Goal: Transaction & Acquisition: Book appointment/travel/reservation

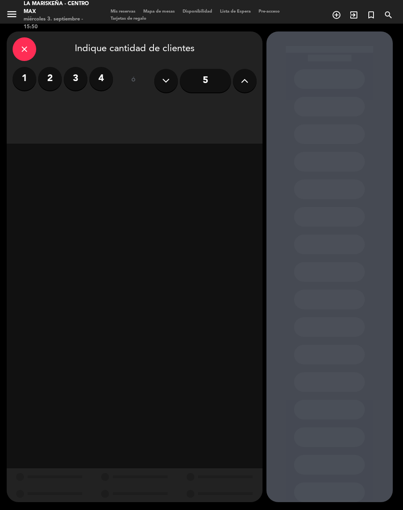
click at [107, 77] on label "4" at bounding box center [101, 79] width 24 height 24
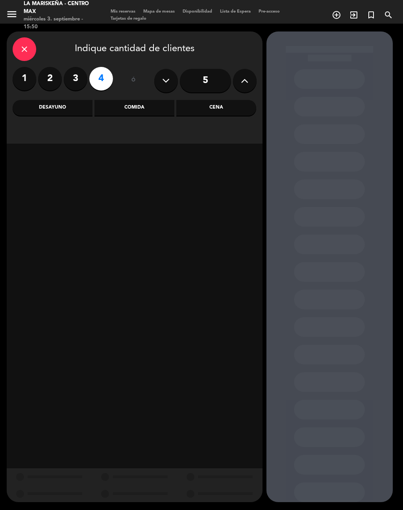
click at [150, 107] on div "Comida" at bounding box center [135, 108] width 80 height 16
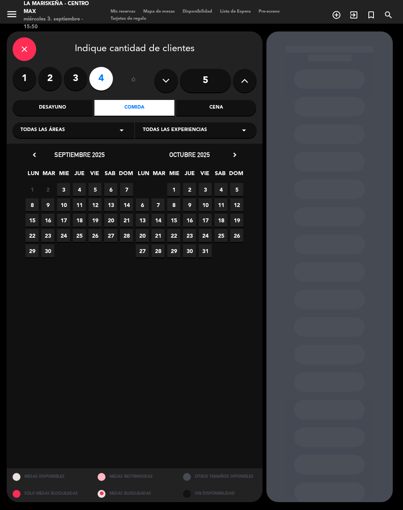
click at [34, 221] on span "15" at bounding box center [32, 220] width 13 height 13
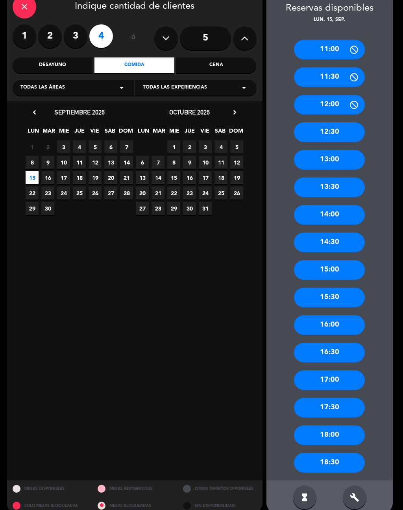
scroll to position [42, 0]
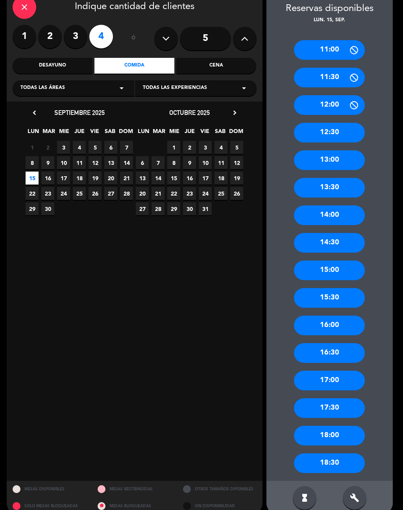
click at [341, 261] on div "15:00" at bounding box center [329, 271] width 71 height 20
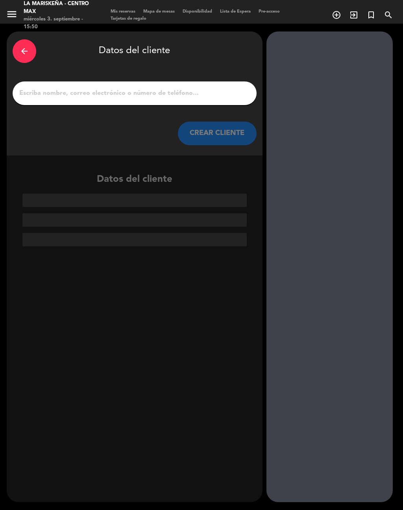
click at [241, 88] on input "1" at bounding box center [135, 93] width 232 height 11
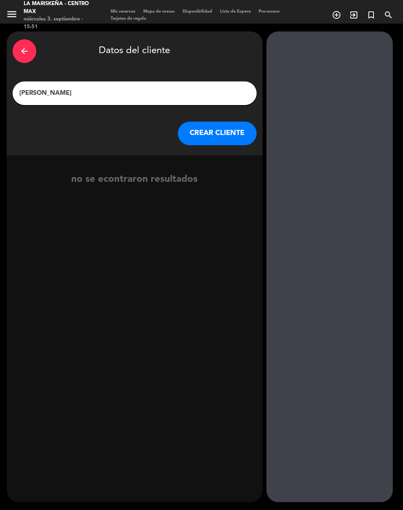
type input "[PERSON_NAME]"
click at [345, 298] on div at bounding box center [330, 267] width 126 height 471
click at [241, 122] on button "CREAR CLIENTE" at bounding box center [217, 134] width 79 height 24
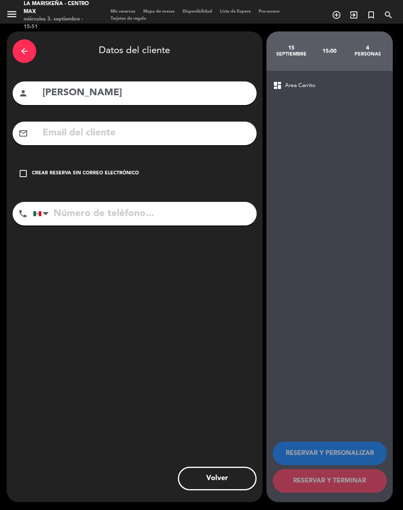
click at [28, 162] on div "check_box_outline_blank Crear reserva sin correo electrónico" at bounding box center [135, 174] width 244 height 24
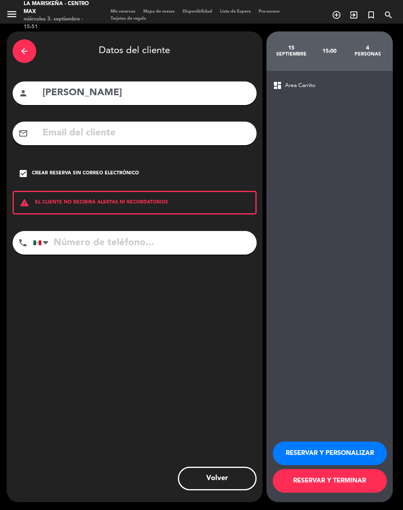
click at [159, 235] on input "tel" at bounding box center [145, 243] width 224 height 24
type input "4771060373"
click at [308, 296] on div "dashboard Area Carrito RESERVAR Y PERSONALIZAR RESERVAR Y TERMINAR" at bounding box center [330, 287] width 126 height 432
click at [345, 450] on button "RESERVAR Y PERSONALIZAR" at bounding box center [330, 454] width 114 height 24
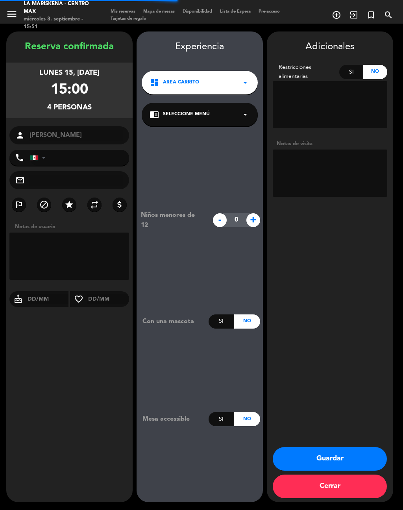
type input "[PHONE_NUMBER]"
click at [361, 451] on button "Guardar" at bounding box center [330, 459] width 114 height 24
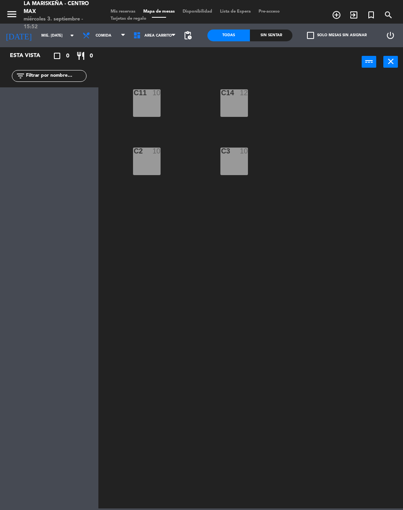
click at [47, 36] on input "mié. [DATE]" at bounding box center [63, 36] width 52 height 12
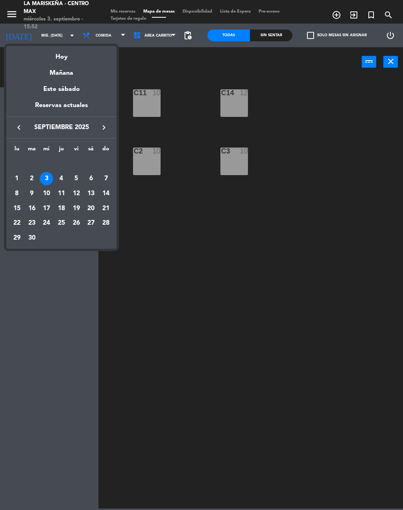
click at [17, 209] on div "15" at bounding box center [16, 208] width 13 height 13
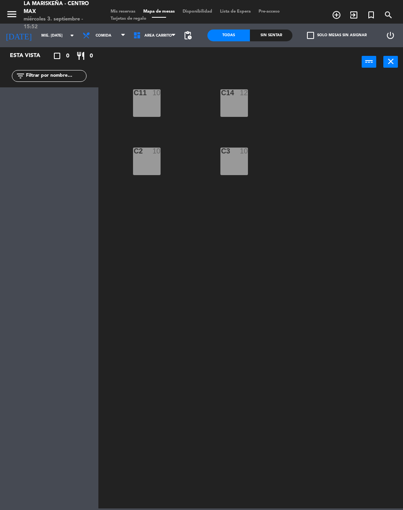
type input "lun. [DATE]"
click at [39, 101] on span "[PERSON_NAME]" at bounding box center [54, 98] width 56 height 8
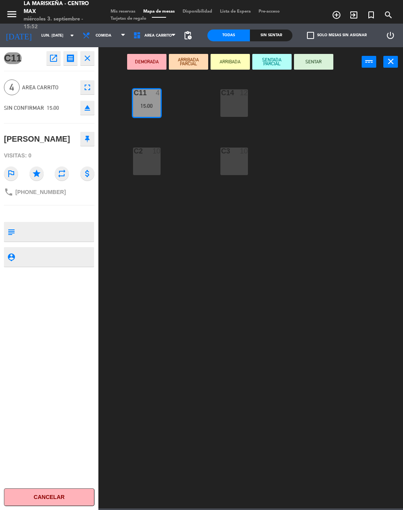
click at [46, 226] on textarea at bounding box center [55, 232] width 75 height 17
type textarea "Cumpleaños"
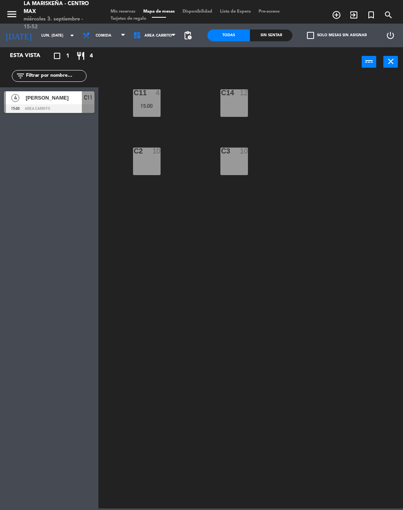
click at [66, 103] on div "[PERSON_NAME]" at bounding box center [53, 97] width 57 height 13
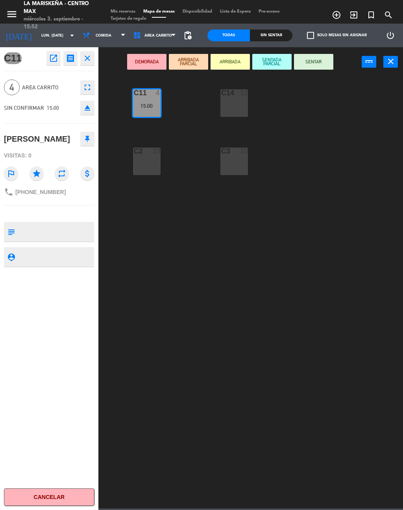
click at [65, 234] on textarea at bounding box center [55, 232] width 75 height 17
type textarea "Cumpleaños"
